Goal: Navigation & Orientation: Find specific page/section

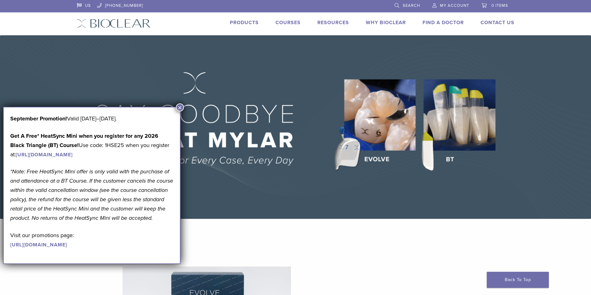
click at [446, 23] on link "Find A Doctor" at bounding box center [442, 23] width 41 height 6
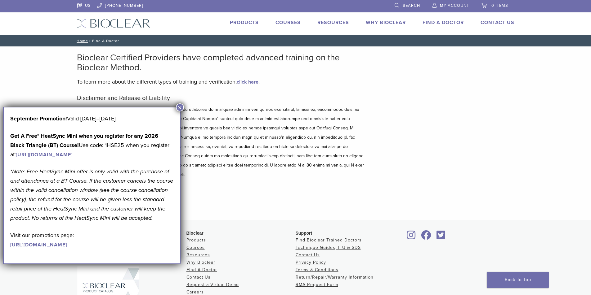
click at [178, 107] on button "×" at bounding box center [180, 108] width 8 height 8
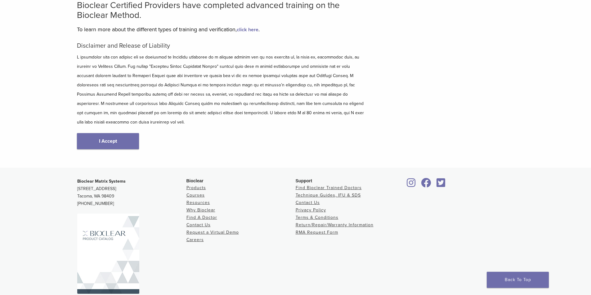
scroll to position [64, 0]
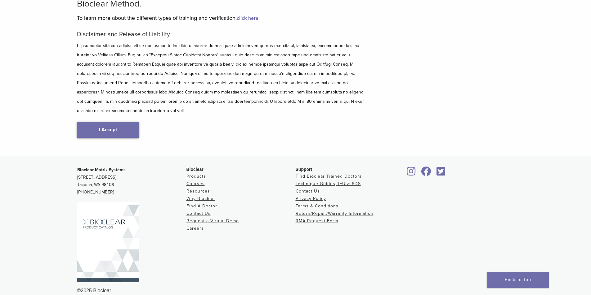
click at [125, 122] on link "I Accept" at bounding box center [108, 130] width 62 height 16
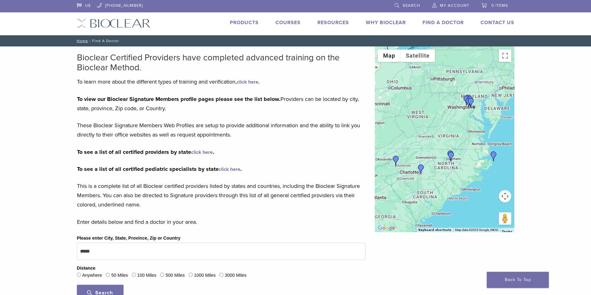
click at [451, 158] on img "Dr. Anna Abernethy" at bounding box center [451, 157] width 10 height 10
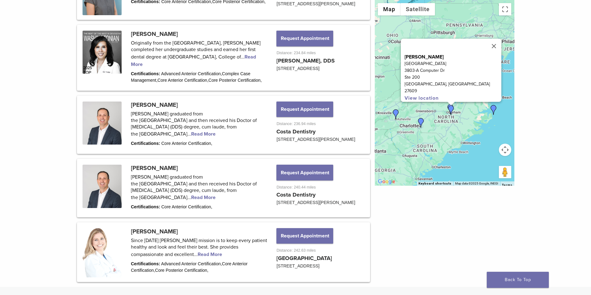
scroll to position [707, 0]
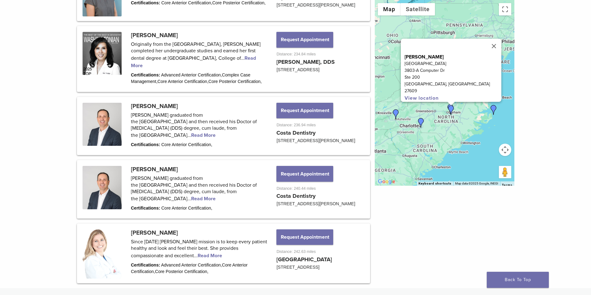
click at [442, 123] on div "To navigate, press the arrow keys. Dr. Anna Abernethy Renaissance Dental Center…" at bounding box center [445, 93] width 140 height 186
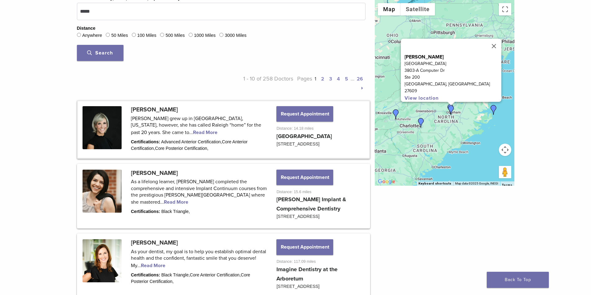
scroll to position [244, 0]
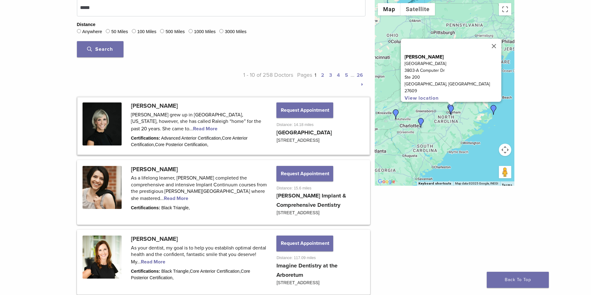
click at [322, 76] on link "2" at bounding box center [322, 75] width 3 height 6
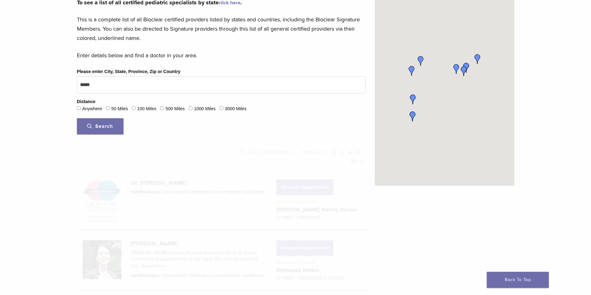
scroll to position [244, 0]
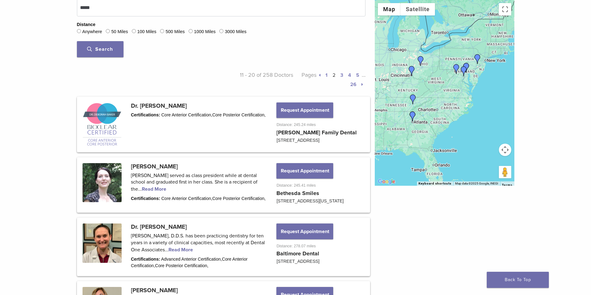
click at [108, 51] on span "Search" at bounding box center [100, 49] width 26 height 6
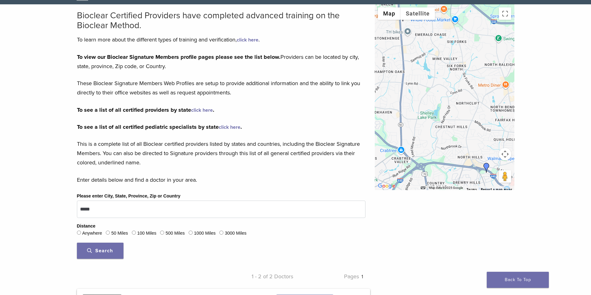
scroll to position [43, 0]
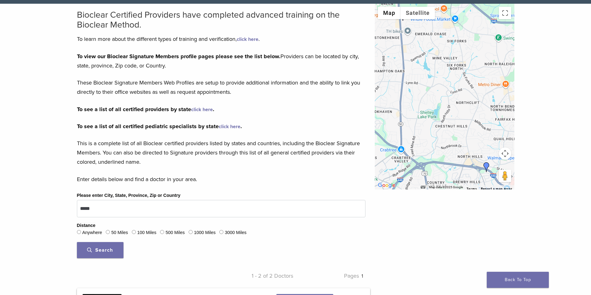
click at [201, 110] on link "click here" at bounding box center [202, 110] width 22 height 6
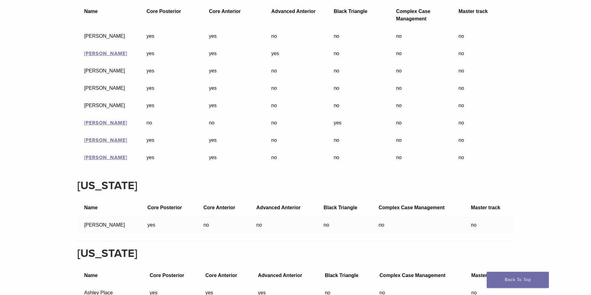
scroll to position [9098, 0]
